Goal: Task Accomplishment & Management: Use online tool/utility

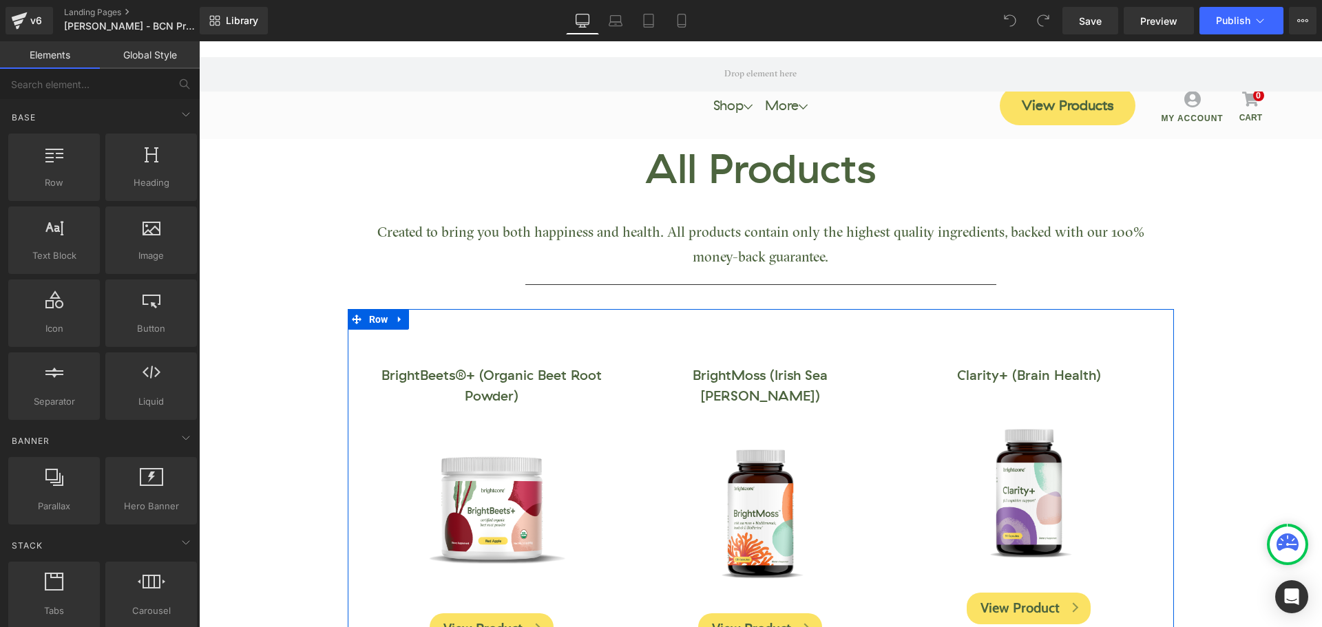
scroll to position [207, 0]
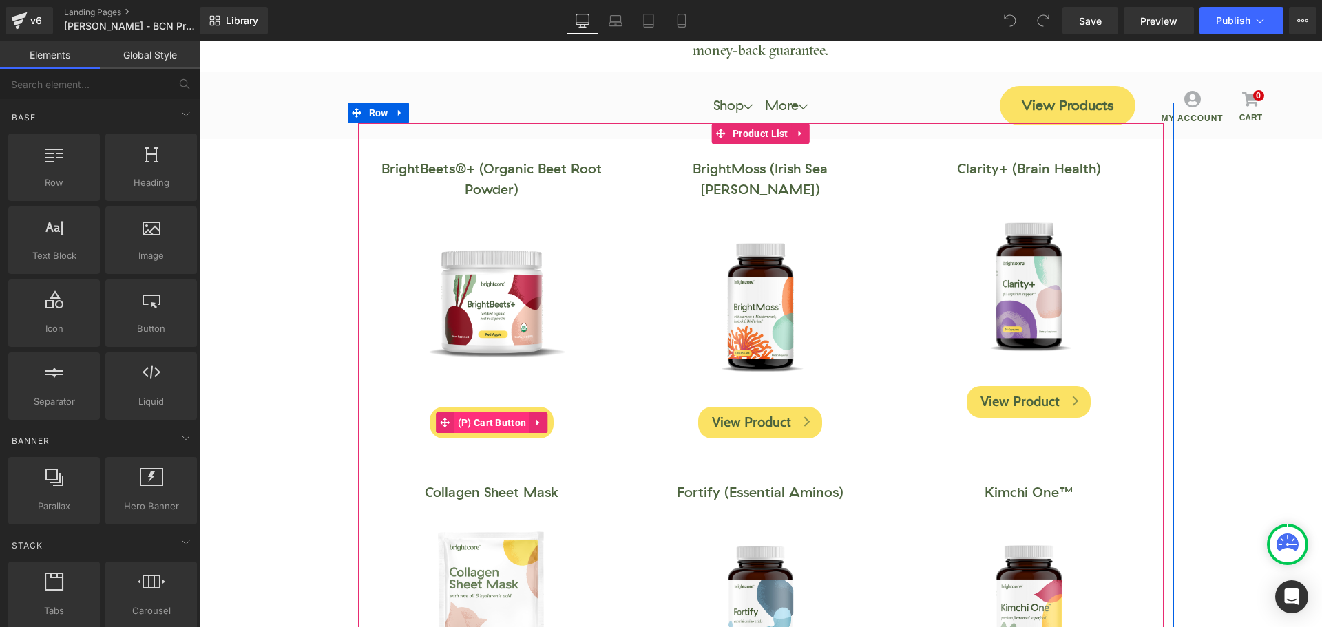
click at [494, 429] on span "(P) Cart Button" at bounding box center [492, 422] width 76 height 21
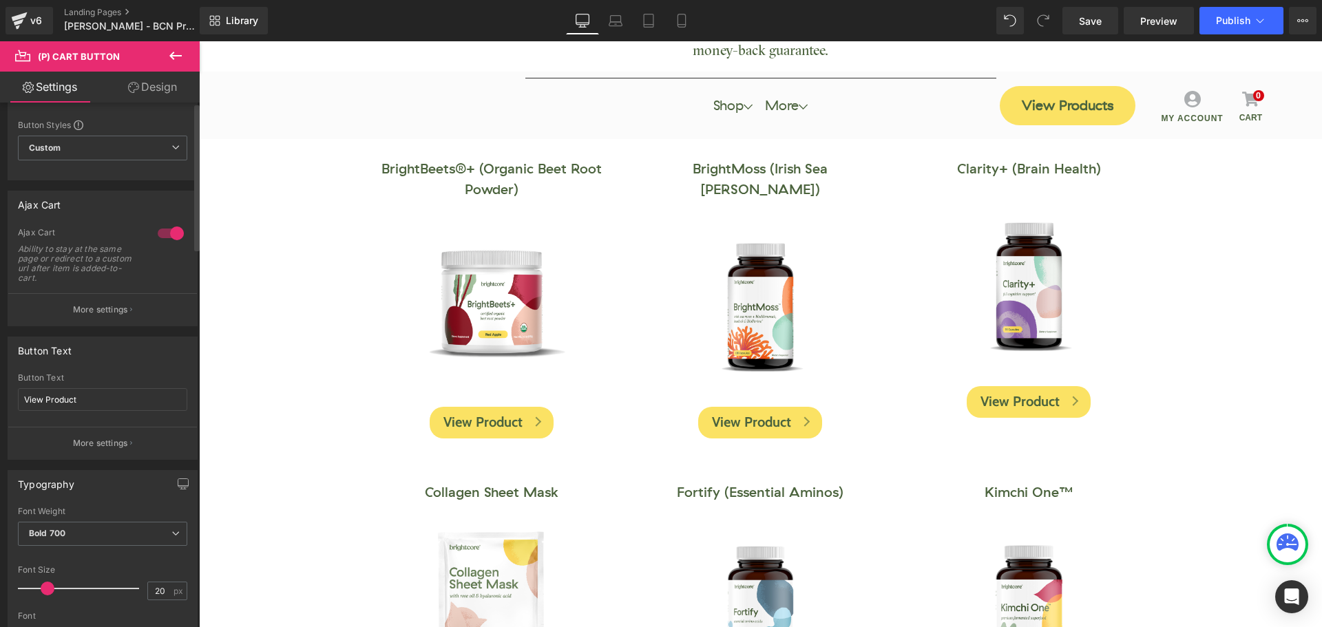
scroll to position [0, 0]
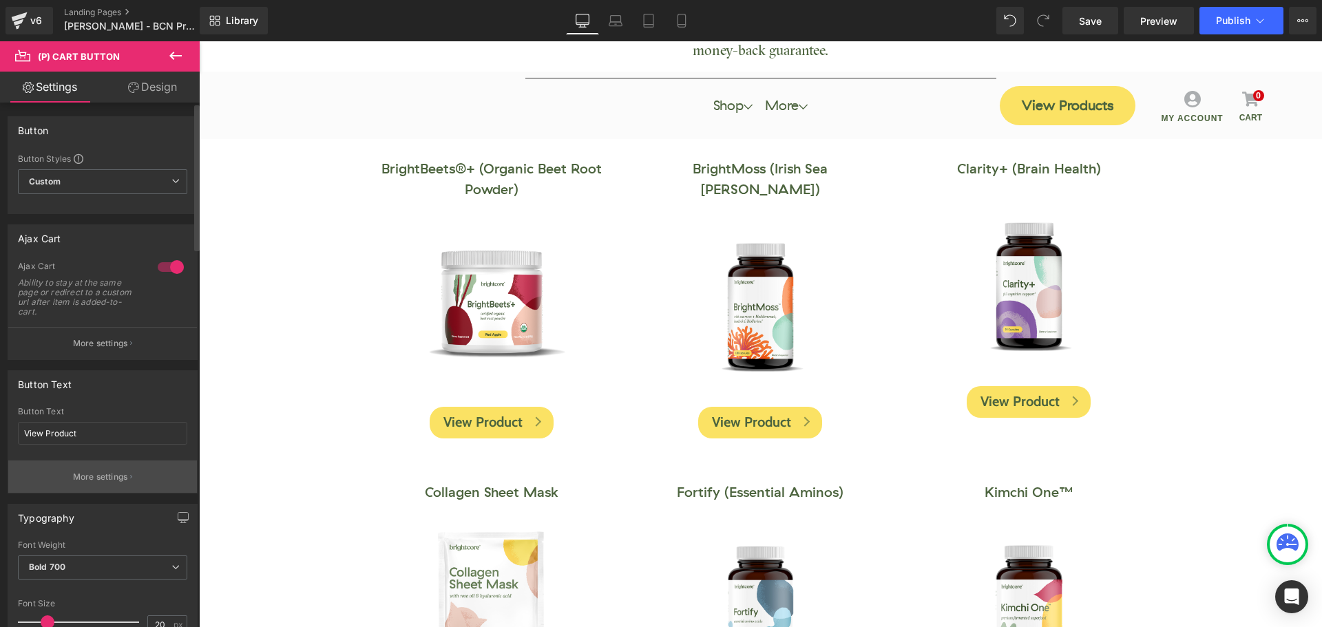
click at [94, 475] on p "More settings" at bounding box center [100, 477] width 55 height 12
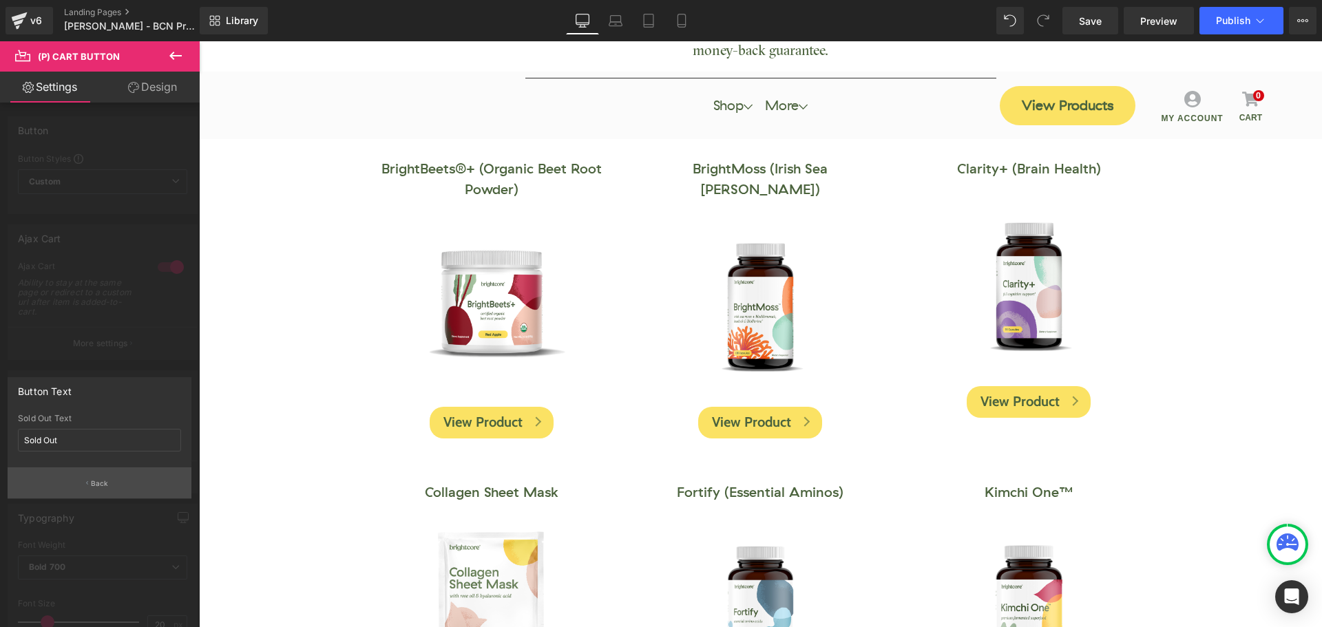
click at [97, 477] on button "Back" at bounding box center [100, 483] width 184 height 31
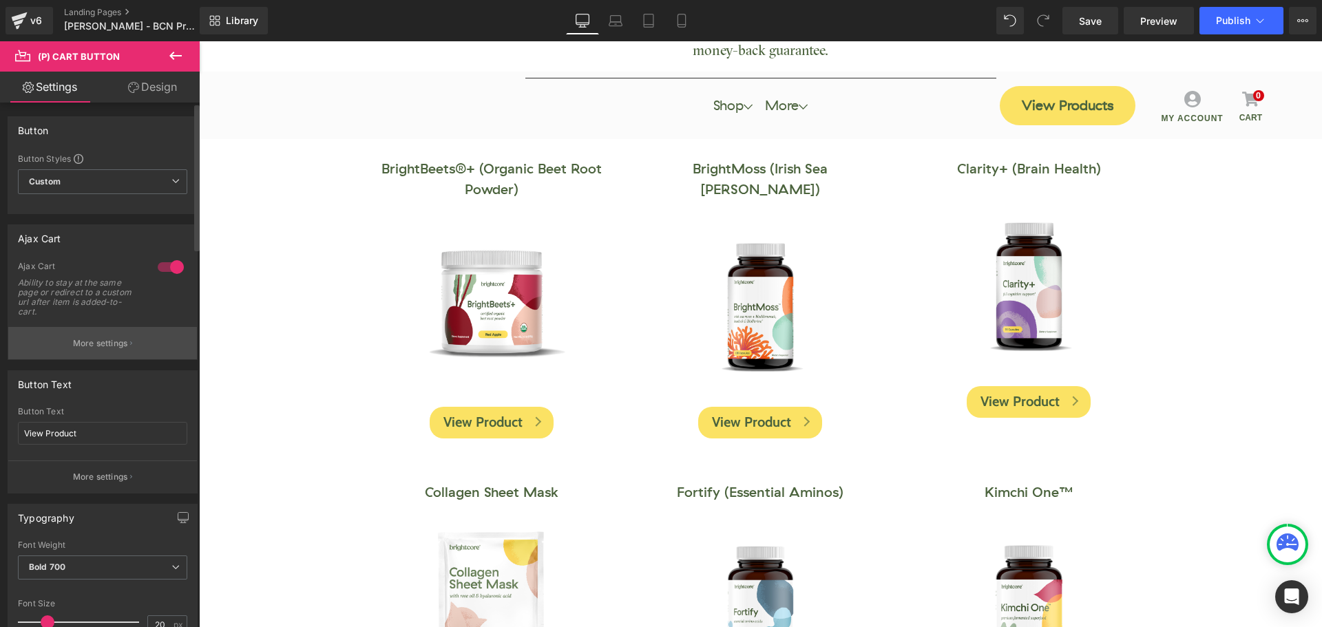
click at [109, 347] on p "More settings" at bounding box center [100, 343] width 55 height 12
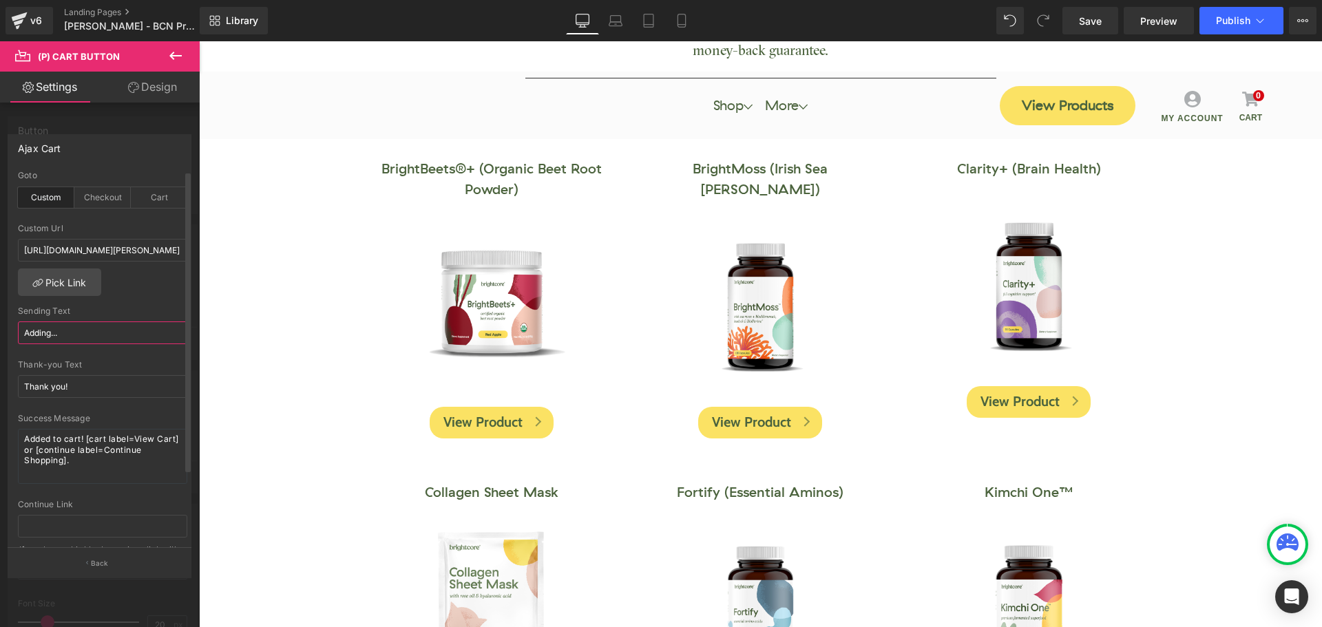
click at [52, 335] on input "Adding..." at bounding box center [102, 333] width 169 height 23
type input "Redirecting..."
click at [139, 297] on div "custom Goto Custom Checkout Cart [URL][DOMAIN_NAME][PERSON_NAME] Custom Url [UR…" at bounding box center [102, 359] width 189 height 377
click at [1095, 22] on span "Save" at bounding box center [1090, 21] width 23 height 14
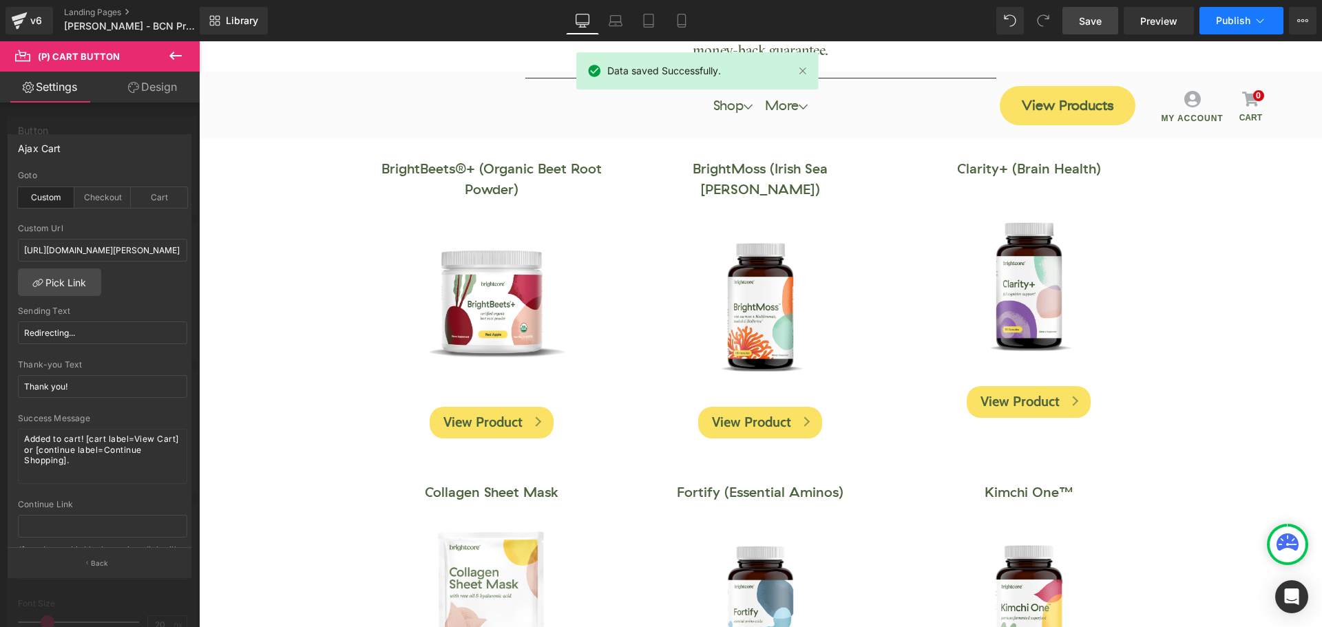
click at [1230, 28] on button "Publish" at bounding box center [1241, 21] width 84 height 28
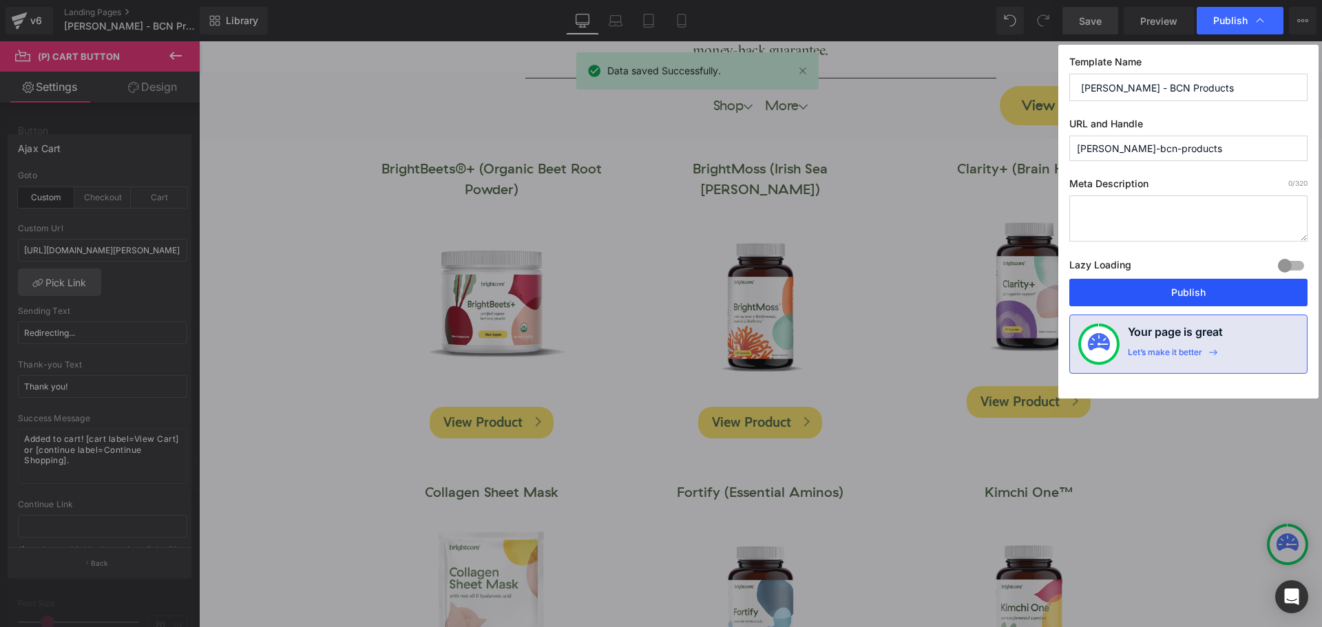
click at [1203, 297] on button "Publish" at bounding box center [1188, 293] width 238 height 28
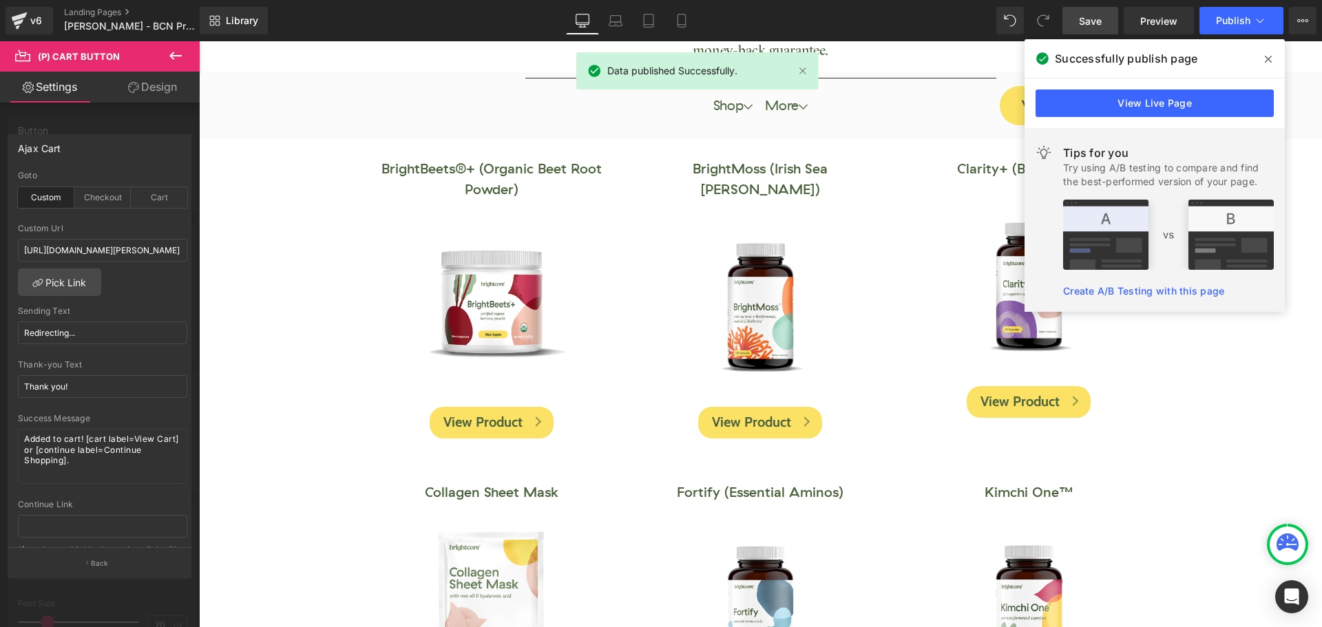
click at [1270, 54] on icon at bounding box center [1268, 59] width 7 height 11
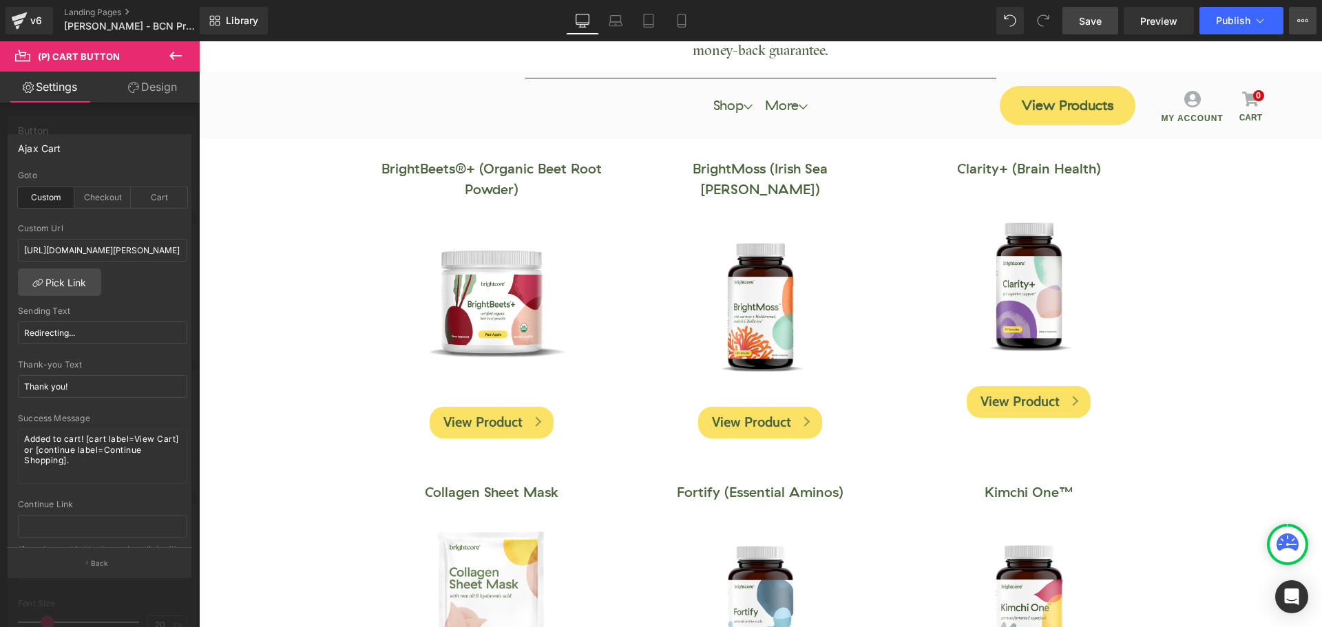
click at [1306, 19] on icon at bounding box center [1306, 20] width 3 height 3
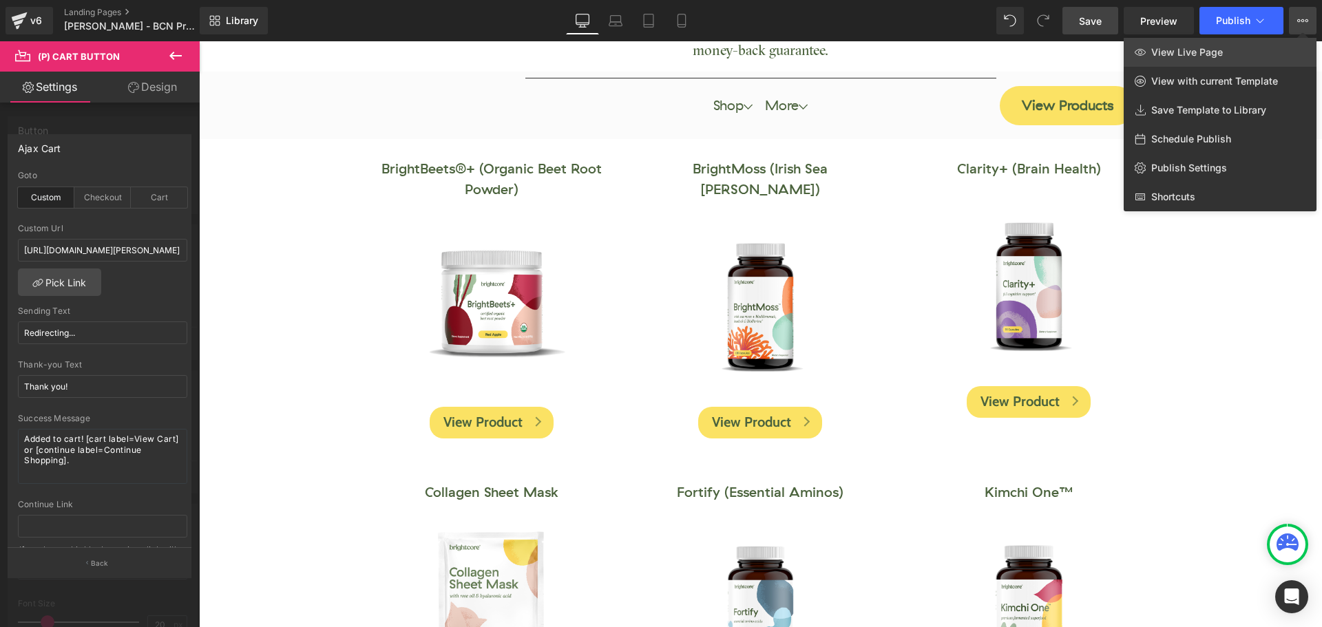
click at [1224, 56] on link "View Live Page" at bounding box center [1220, 52] width 193 height 29
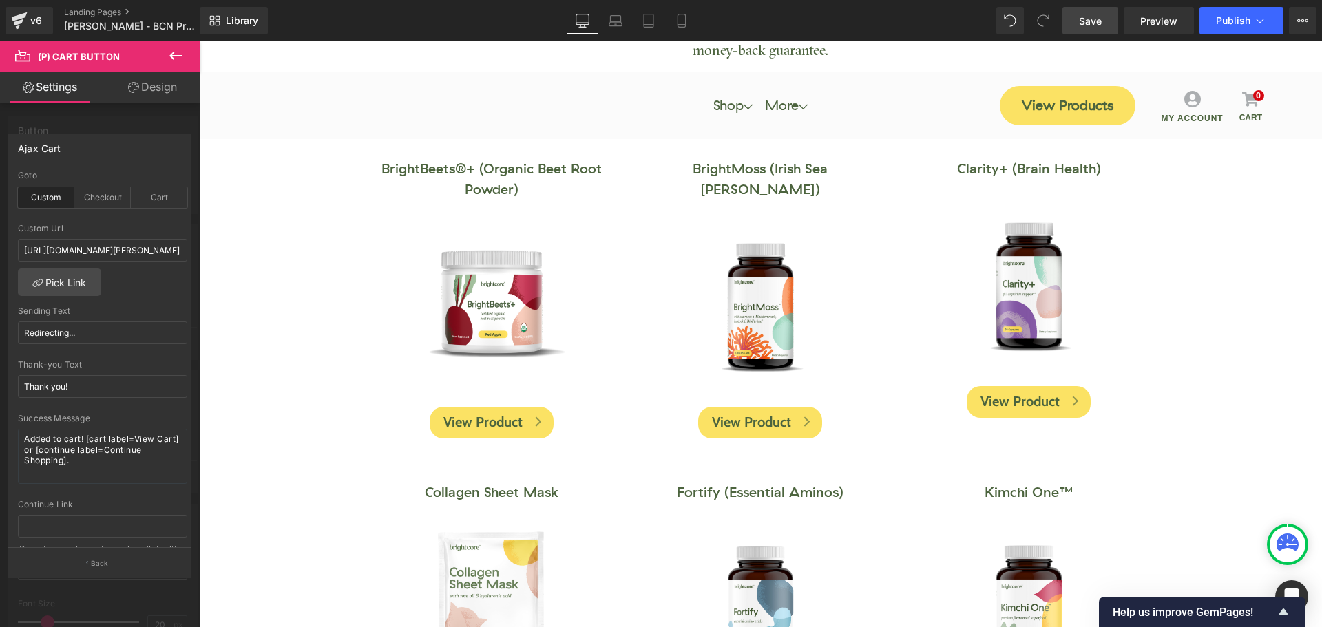
click at [96, 566] on p "Back" at bounding box center [100, 563] width 18 height 10
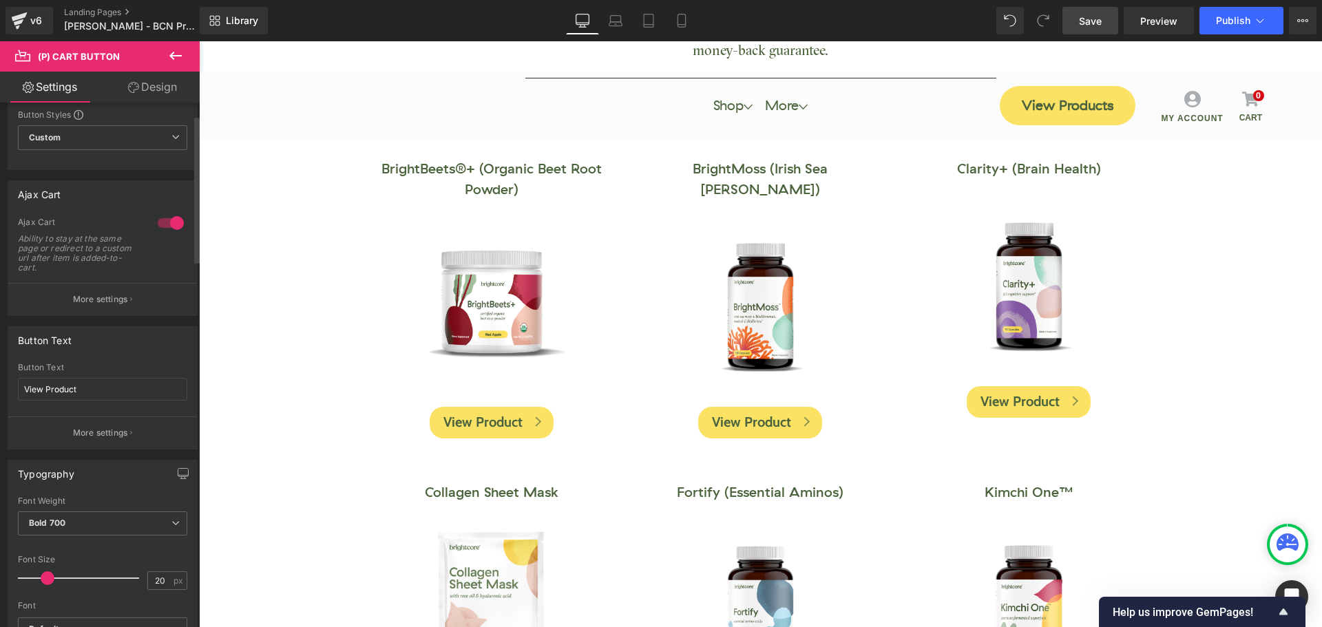
scroll to position [138, 0]
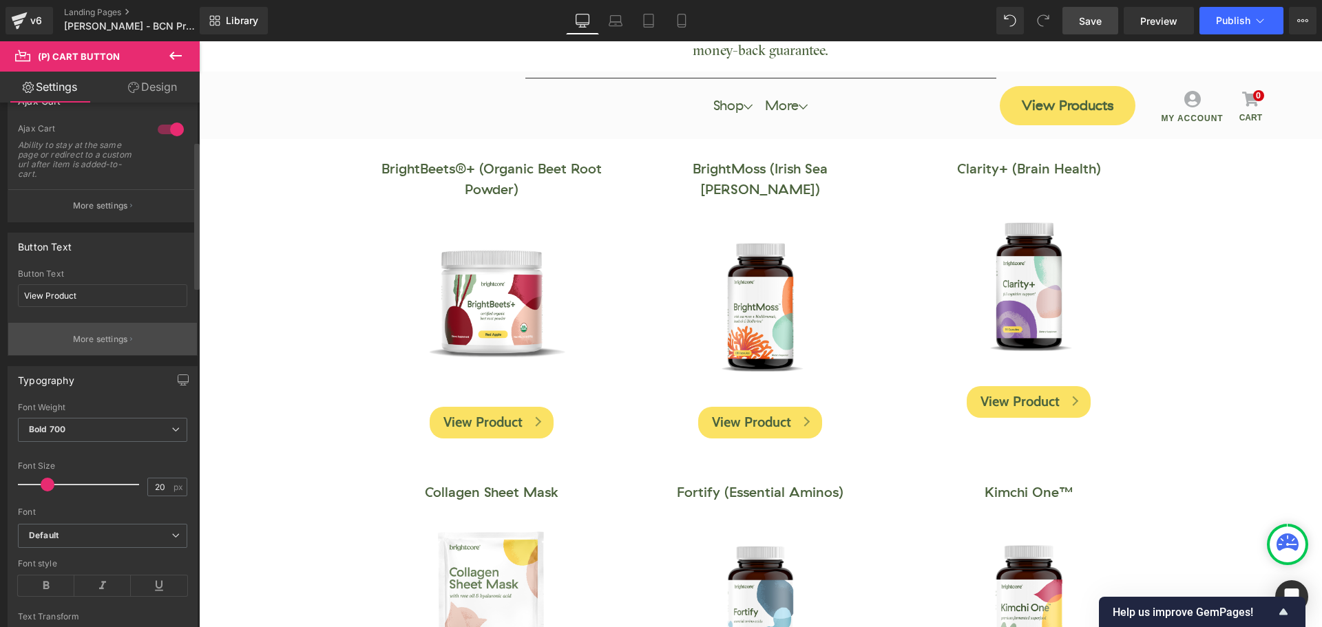
click at [112, 339] on p "More settings" at bounding box center [100, 339] width 55 height 12
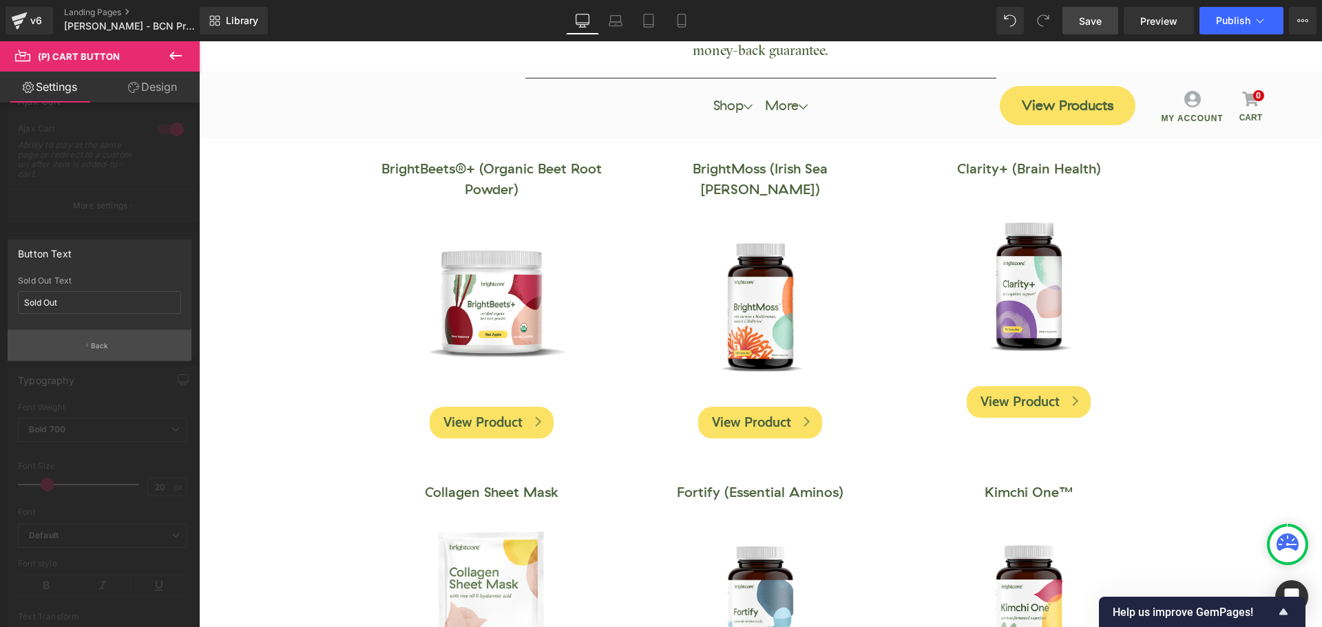
click at [103, 344] on p "Back" at bounding box center [100, 346] width 18 height 10
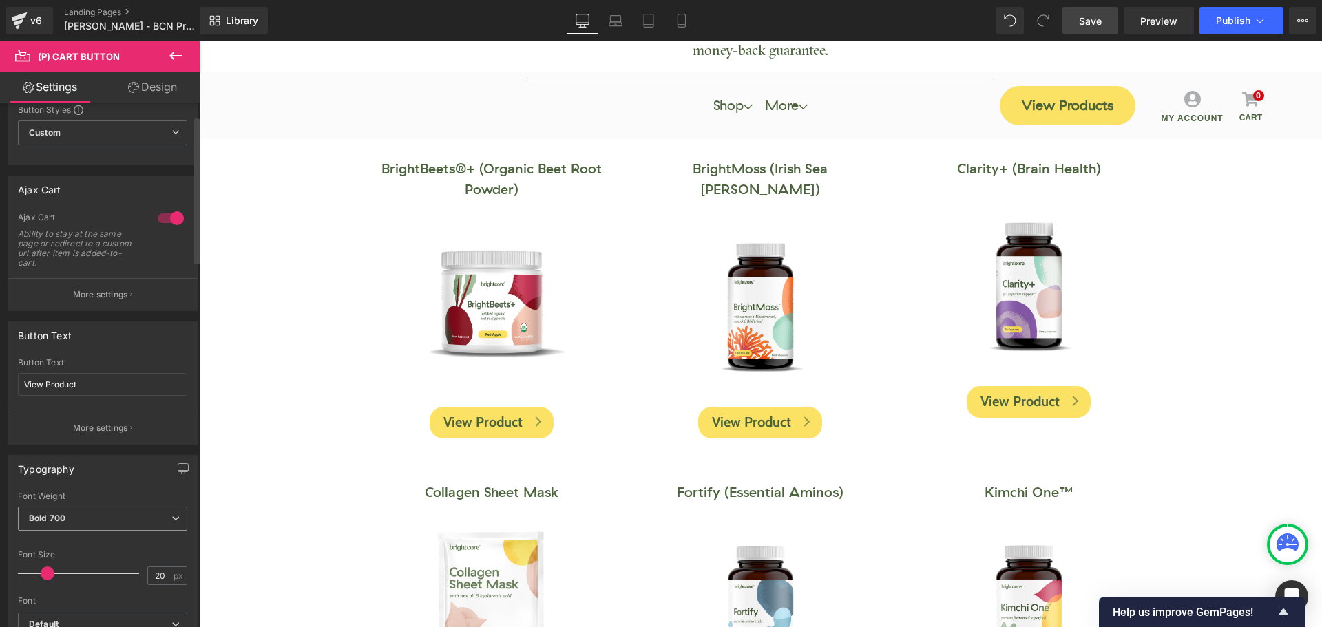
scroll to position [48, 0]
click at [106, 427] on p "More settings" at bounding box center [100, 429] width 55 height 12
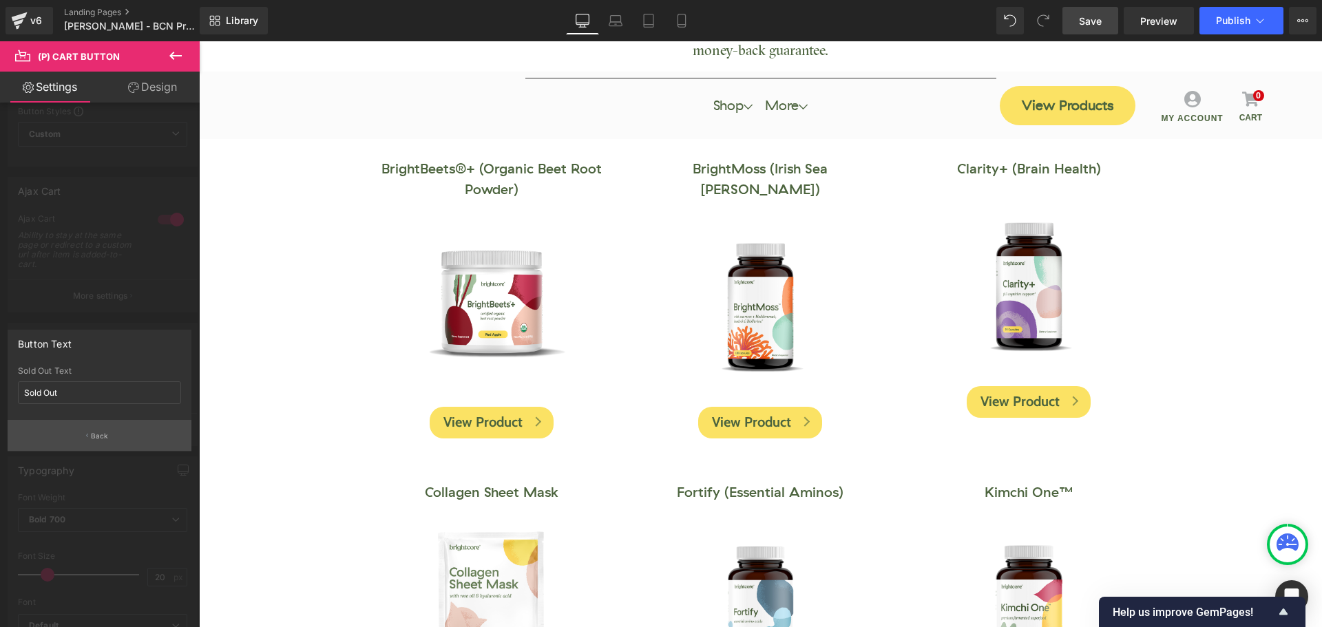
click at [87, 441] on button "Back" at bounding box center [100, 435] width 184 height 31
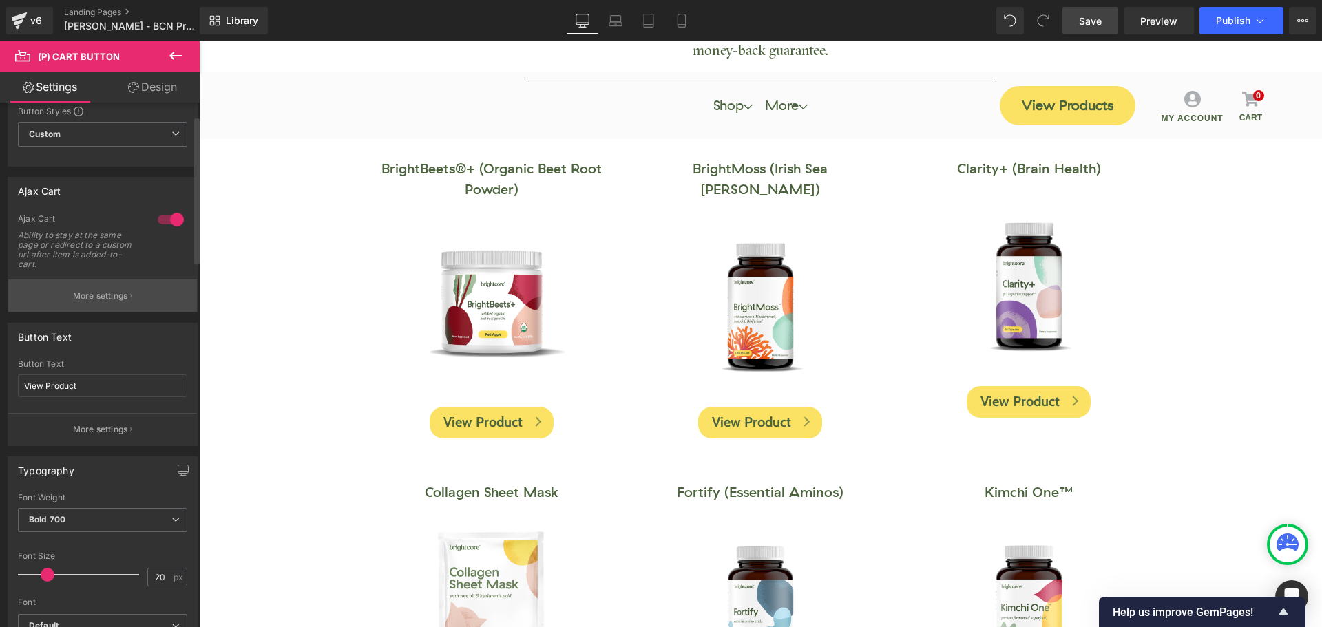
click at [107, 294] on p "More settings" at bounding box center [100, 296] width 55 height 12
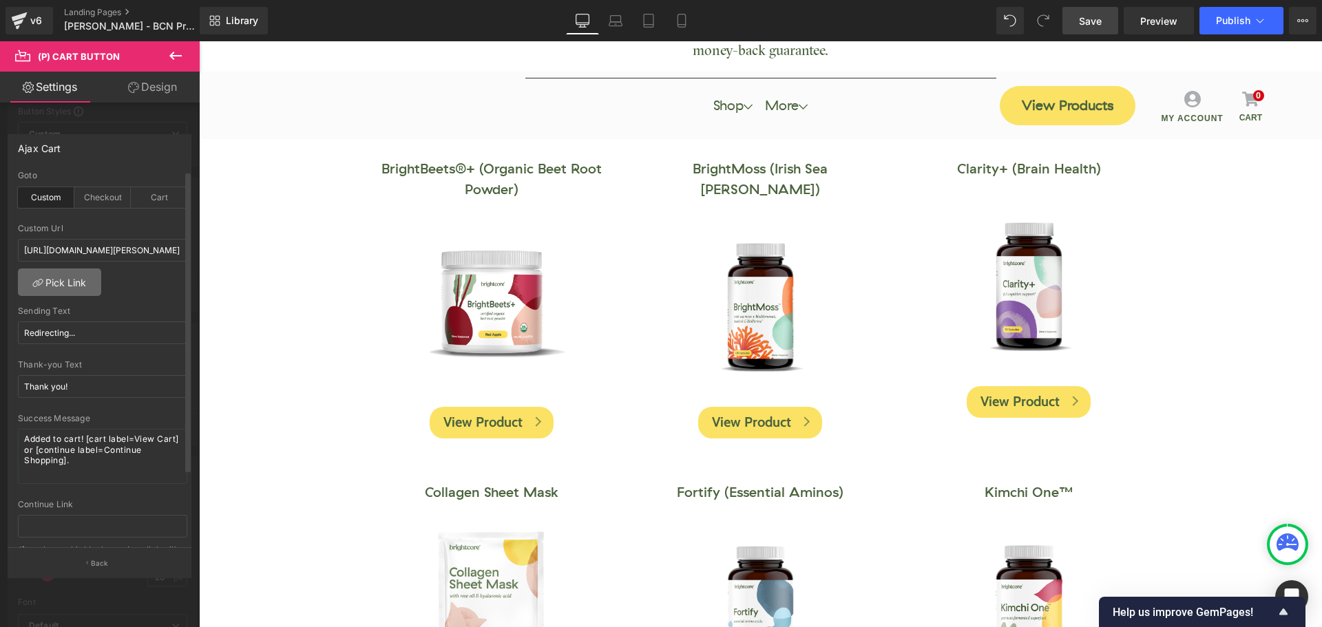
click at [77, 287] on link "Pick Link" at bounding box center [59, 283] width 83 height 28
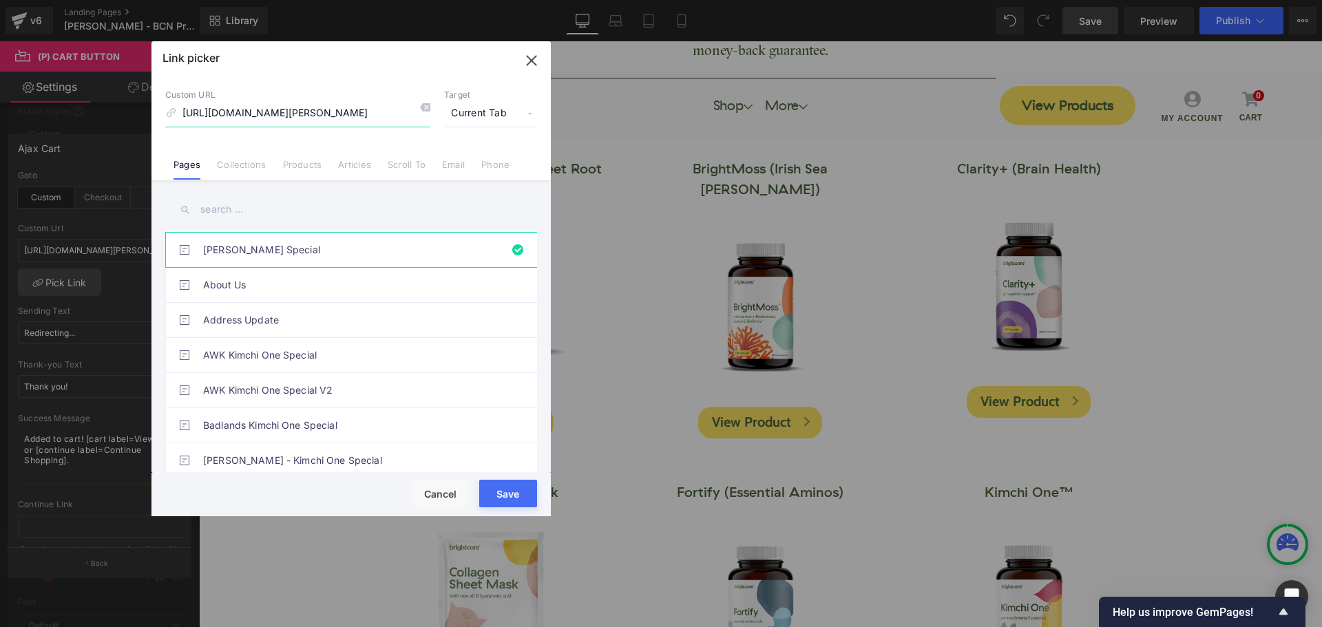
click at [526, 61] on icon "button" at bounding box center [532, 61] width 22 height 22
